Goal: Information Seeking & Learning: Learn about a topic

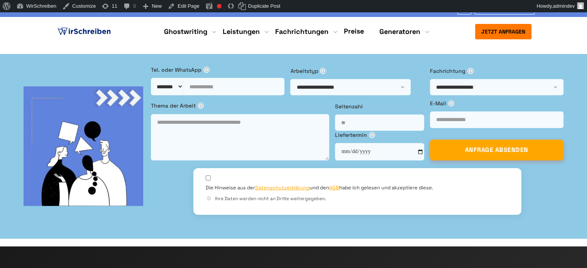
click at [356, 32] on link "Preise" at bounding box center [354, 31] width 20 height 9
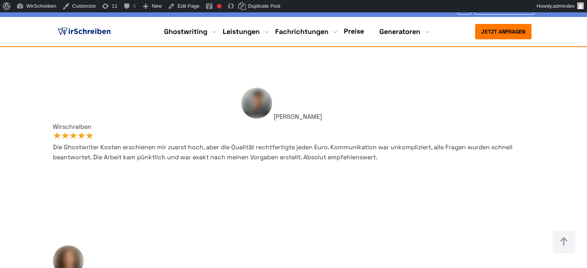
scroll to position [6185, 0]
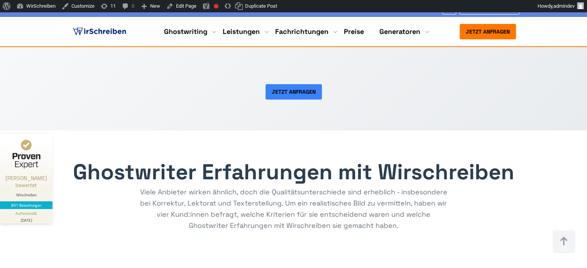
scroll to position [733, 0]
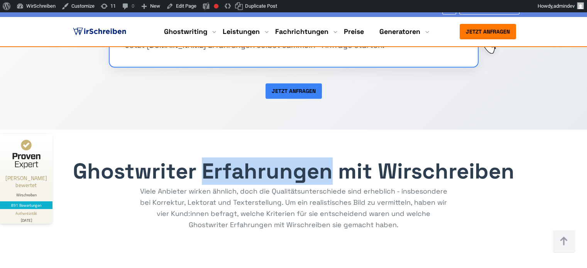
drag, startPoint x: 331, startPoint y: 175, endPoint x: 202, endPoint y: 174, distance: 128.5
click at [202, 174] on h2 "Ghostwriter Erfahrungen mit Wirschreiben" at bounding box center [293, 172] width 441 height 22
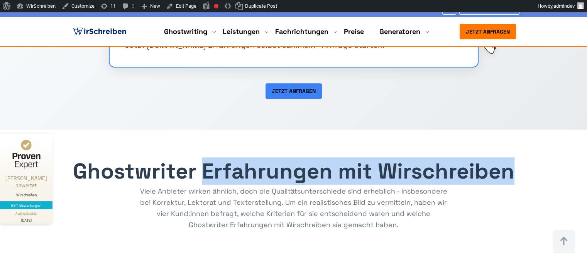
drag, startPoint x: 516, startPoint y: 172, endPoint x: 206, endPoint y: 179, distance: 309.6
copy h2 "Erfahrungen mit Wirschreiben"
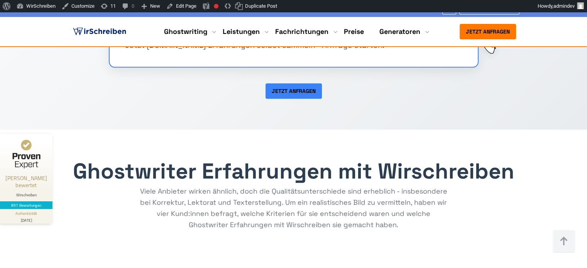
click at [431, 198] on div "Viele Anbieter wirken ähnlich, doch die Qualitätsunterschiede sind erheblich - …" at bounding box center [293, 208] width 309 height 44
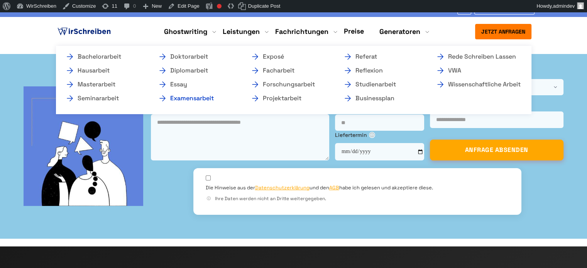
click at [194, 98] on link "Examensarbeit" at bounding box center [196, 98] width 77 height 9
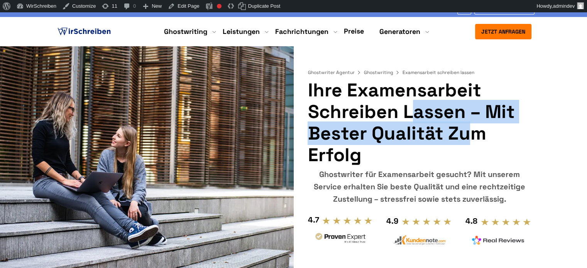
drag, startPoint x: 348, startPoint y: 89, endPoint x: 463, endPoint y: 113, distance: 117.0
click at [463, 113] on h1 "Ihre Examensarbeit schreiben lassen – Mit bester Qualität zum Erfolg" at bounding box center [419, 122] width 223 height 86
copy h1 "Examensarbeit schreiben lassen"
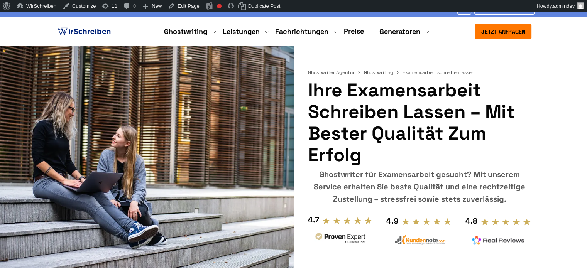
drag, startPoint x: 74, startPoint y: 130, endPoint x: 79, endPoint y: 119, distance: 11.7
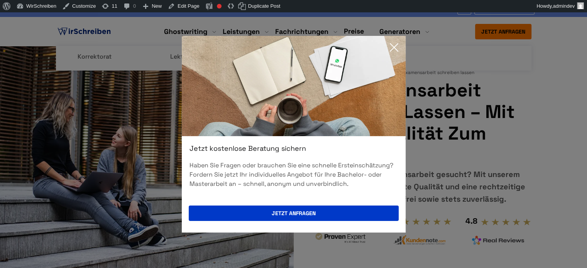
drag, startPoint x: 396, startPoint y: 46, endPoint x: 237, endPoint y: 30, distance: 160.5
click at [396, 46] on icon at bounding box center [393, 47] width 15 height 15
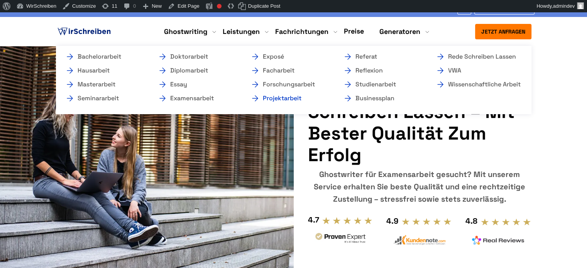
click at [293, 98] on link "Projektarbeit" at bounding box center [288, 98] width 77 height 9
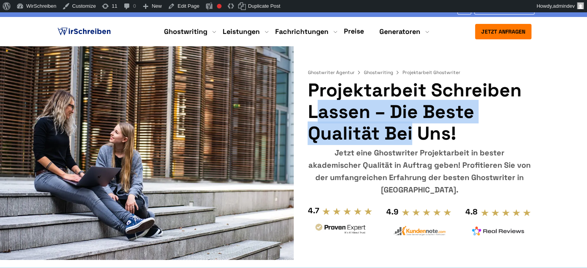
drag, startPoint x: 310, startPoint y: 88, endPoint x: 367, endPoint y: 110, distance: 61.3
click at [367, 110] on h1 "Projektarbeit schreiben lassen – Die beste Qualität bei uns!" at bounding box center [419, 111] width 223 height 65
copy h1 "Projektarbeit schreiben lassen"
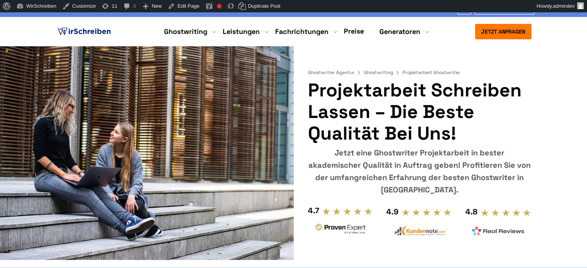
click at [39, 117] on section "Ghostwriter Agentur Ghostwriting Projektarbeit Ghostwriter Projektarbeit schrei…" at bounding box center [293, 153] width 587 height 214
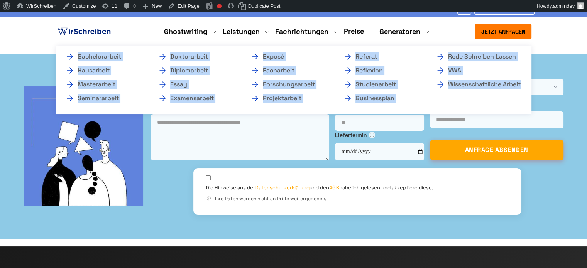
copy ul "Bachelorarbeit Hausarbeit Masterarbeit Seminararbeit Doktorarbeit Diplomarbeit …"
drag, startPoint x: 61, startPoint y: 49, endPoint x: 521, endPoint y: 93, distance: 462.1
click at [521, 93] on ul "Bachelorarbeit Hausarbeit Masterarbeit Seminararbeit Doktorarbeit Diplomarbeit …" at bounding box center [293, 80] width 475 height 68
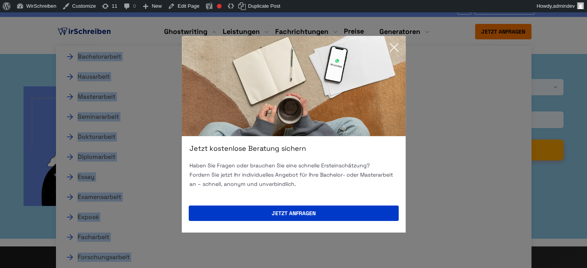
drag, startPoint x: 395, startPoint y: 49, endPoint x: 355, endPoint y: 4, distance: 59.6
click at [394, 48] on icon at bounding box center [394, 48] width 8 height 8
